Goal: Information Seeking & Learning: Learn about a topic

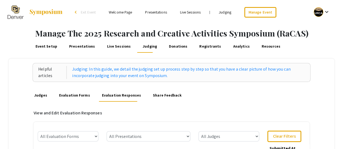
click at [160, 11] on link "Presentations" at bounding box center [156, 12] width 22 height 5
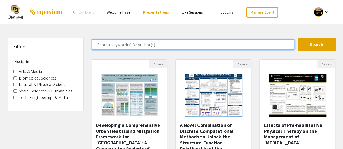
click at [155, 45] on input "Search Keyword(s) Or Author(s)" at bounding box center [193, 45] width 203 height 10
type input "physics"
click at [298, 38] on button "Search" at bounding box center [317, 45] width 38 height 14
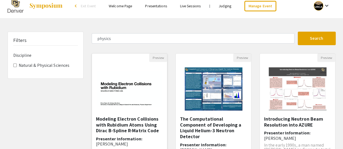
scroll to position [6, 0]
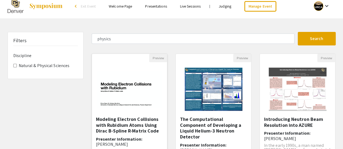
click at [142, 119] on h5 "Modeling Electron Collisions with Rubidium Atoms Using Dirac B-Spline R-Matrix …" at bounding box center [129, 126] width 67 height 18
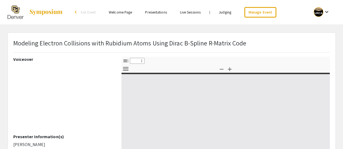
select select "custom"
type input "0"
select select "custom"
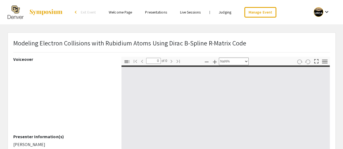
type input "1"
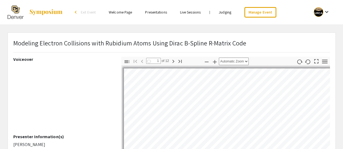
select select "auto"
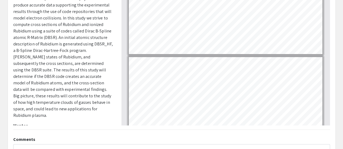
scroll to position [154, 0]
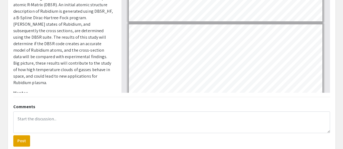
drag, startPoint x: 53, startPoint y: 85, endPoint x: 13, endPoint y: 87, distance: 40.2
click at [13, 98] on p "[PERSON_NAME]" at bounding box center [63, 101] width 100 height 7
copy p "[PERSON_NAME]"
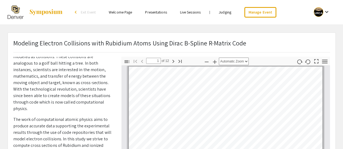
scroll to position [0, 0]
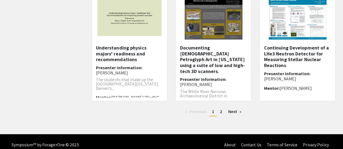
scroll to position [210, 0]
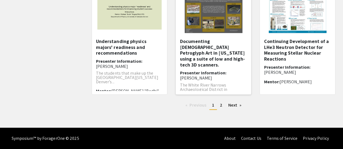
click at [220, 51] on h5 "Documenting [DEMOGRAPHIC_DATA] Petroglyph Art in [US_STATE] using a suite of lo…" at bounding box center [213, 53] width 67 height 29
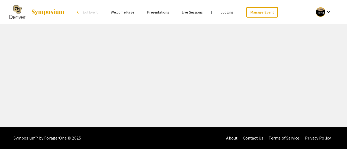
select select "custom"
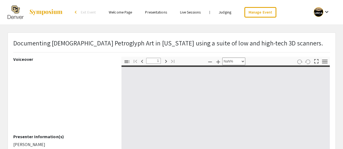
type input "0"
select select "custom"
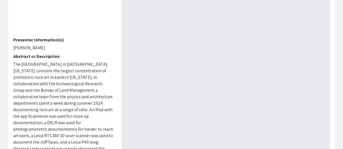
scroll to position [116, 0]
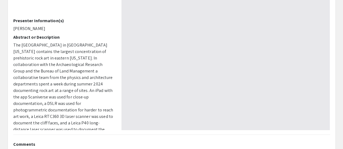
type input "1"
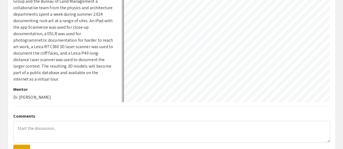
scroll to position [144, 0]
select select "auto"
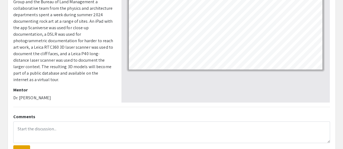
drag, startPoint x: 46, startPoint y: 98, endPoint x: 11, endPoint y: 94, distance: 35.8
click at [11, 94] on div "Voiceover Presenter Information(s) [PERSON_NAME] Abstract or Description The Wh…" at bounding box center [63, 8] width 108 height 190
copy p "Dr. [PERSON_NAME]"
